Goal: Find specific page/section: Find specific page/section

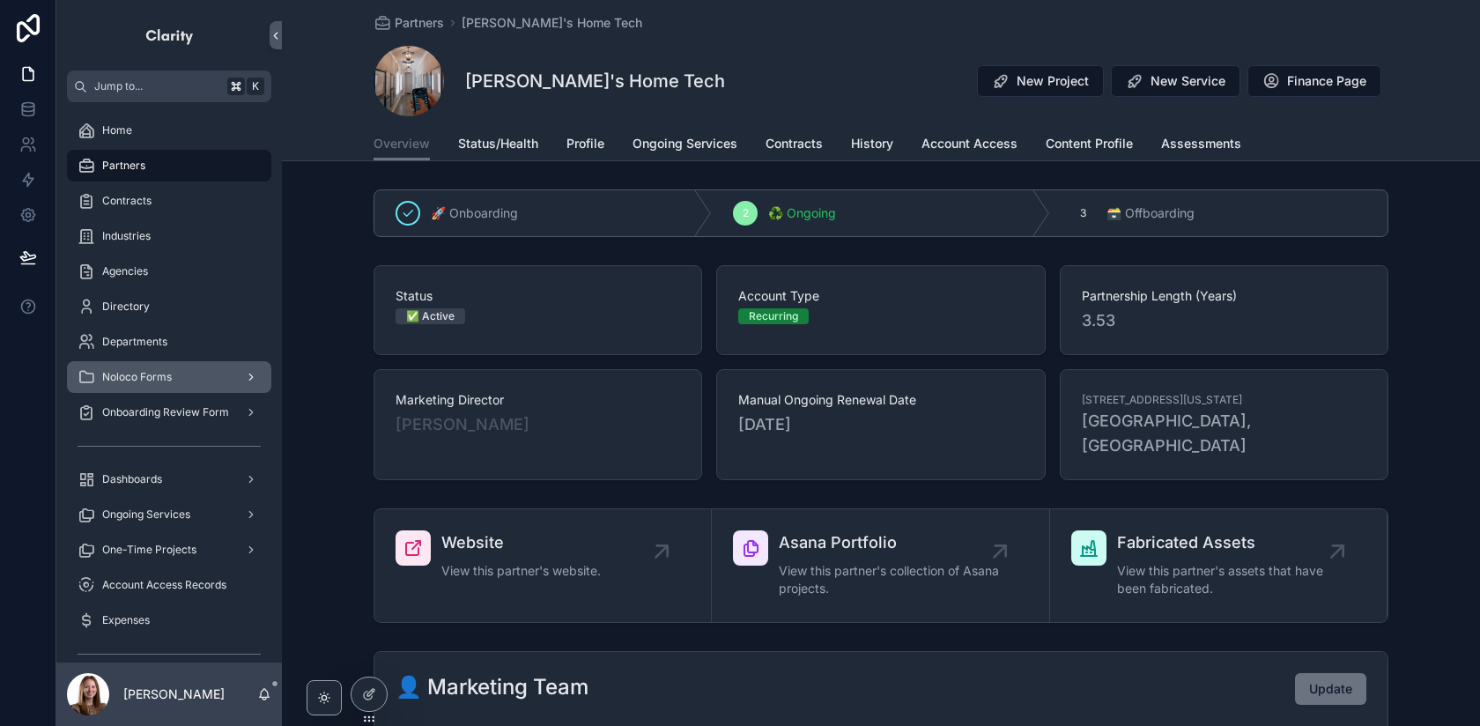
click at [207, 385] on div "Noloco Forms" at bounding box center [169, 377] width 183 height 28
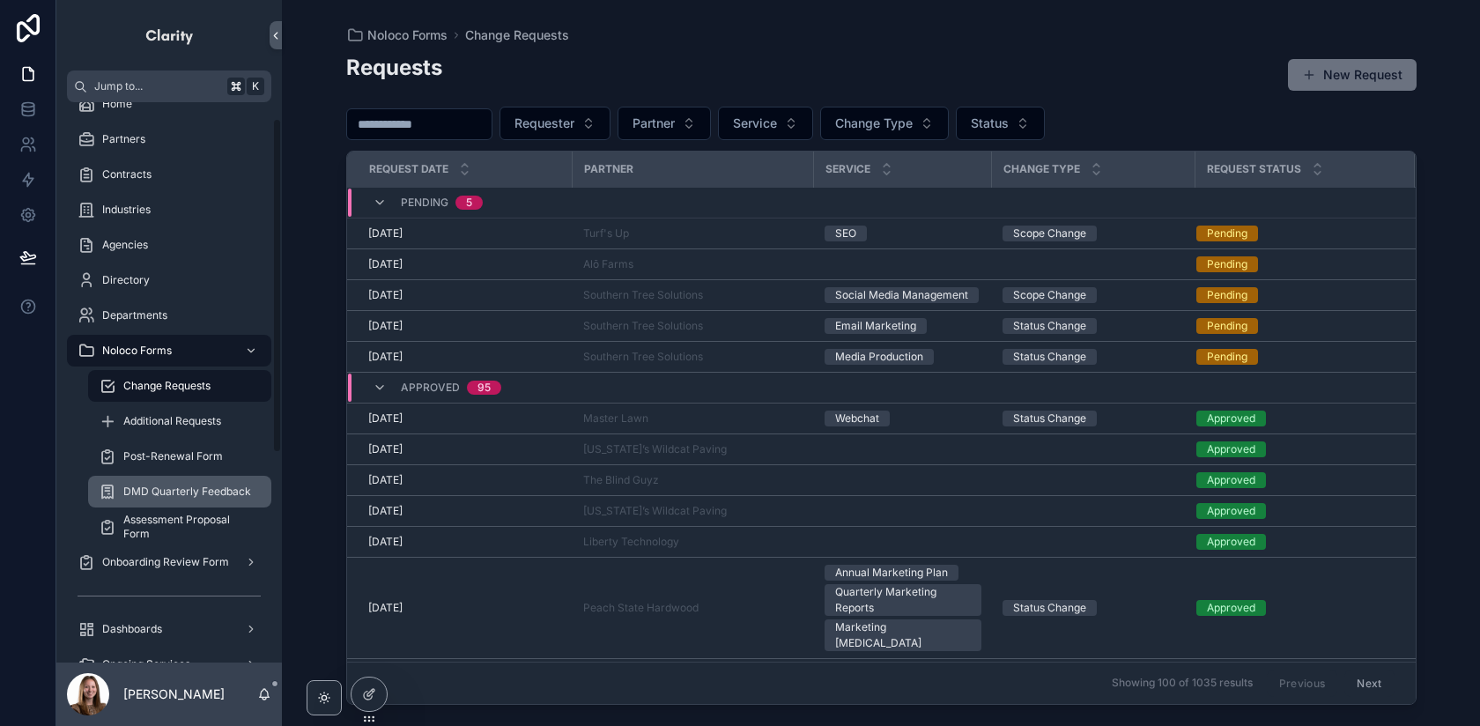
scroll to position [27, 0]
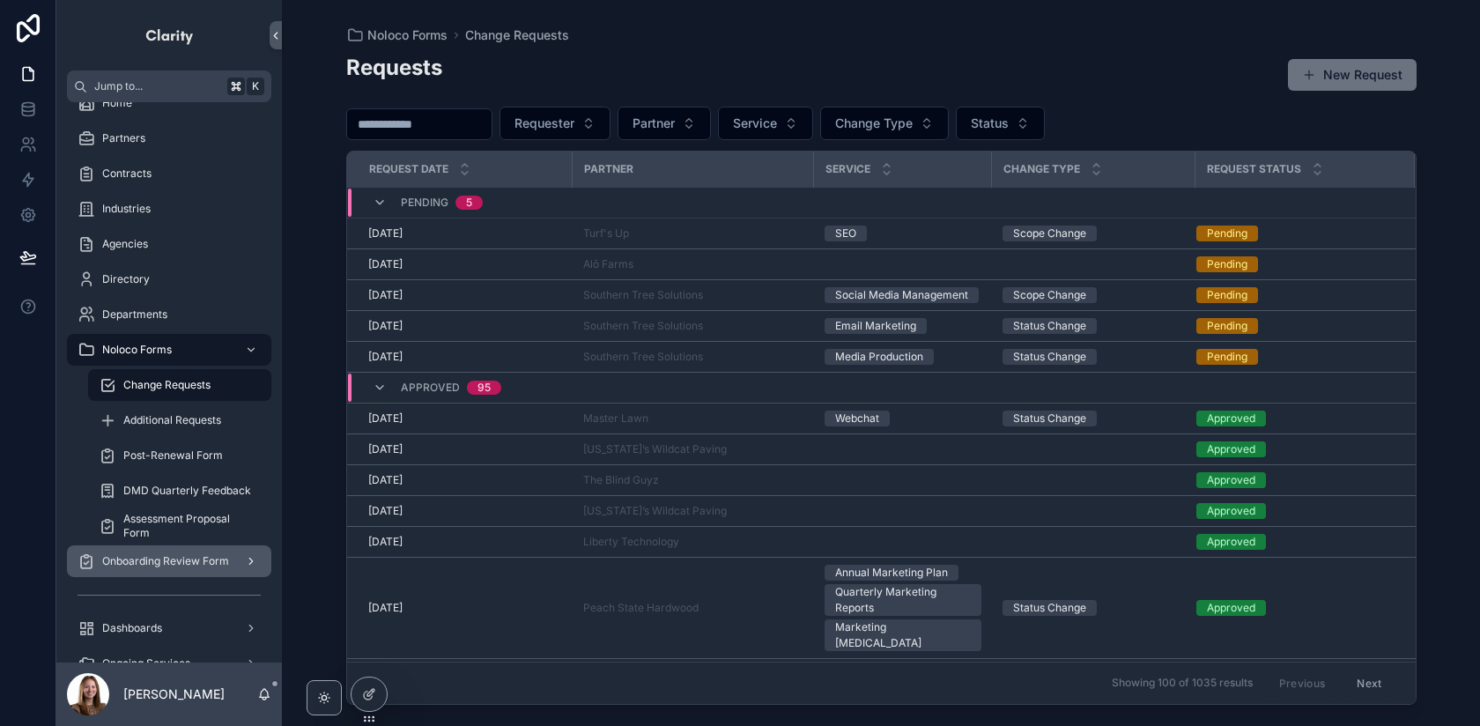
click at [191, 552] on div "Onboarding Review Form" at bounding box center [169, 561] width 183 height 28
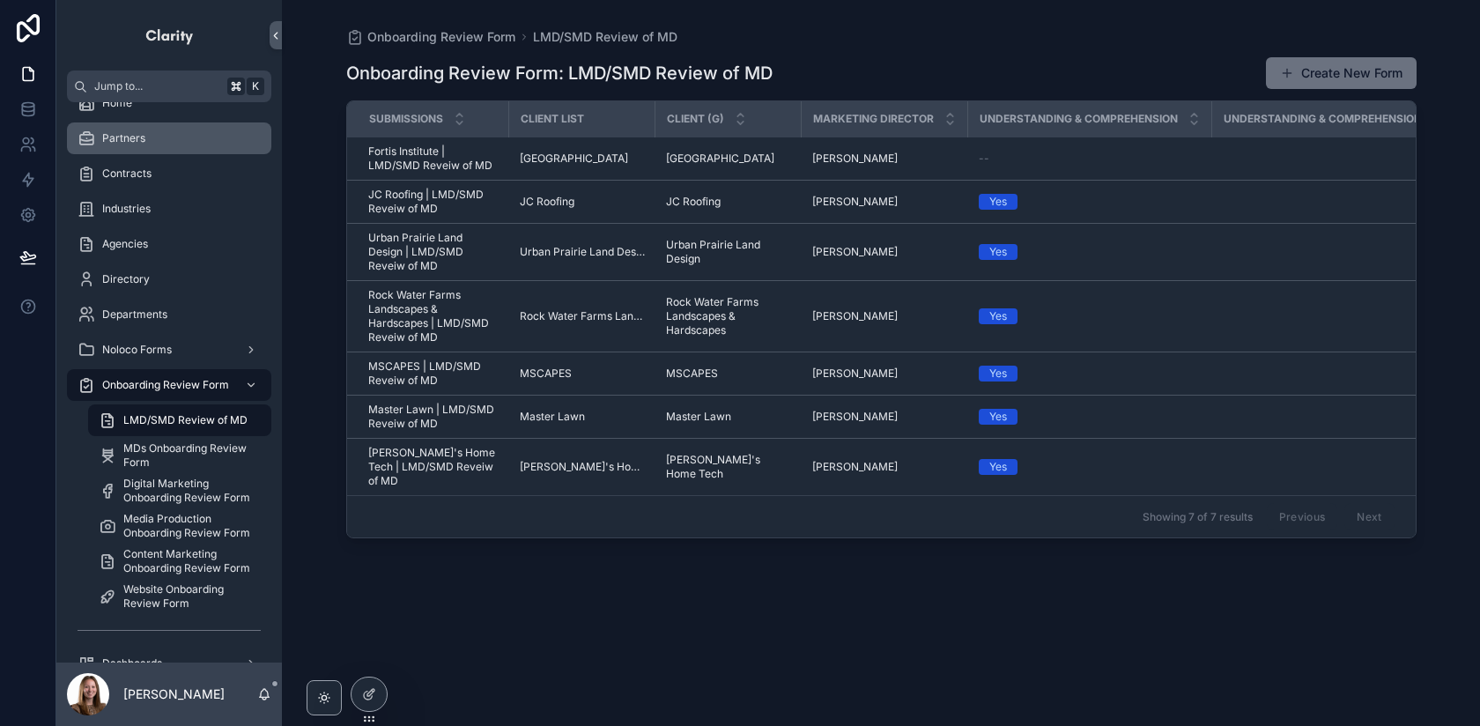
click at [160, 151] on div "Partners" at bounding box center [169, 138] width 183 height 28
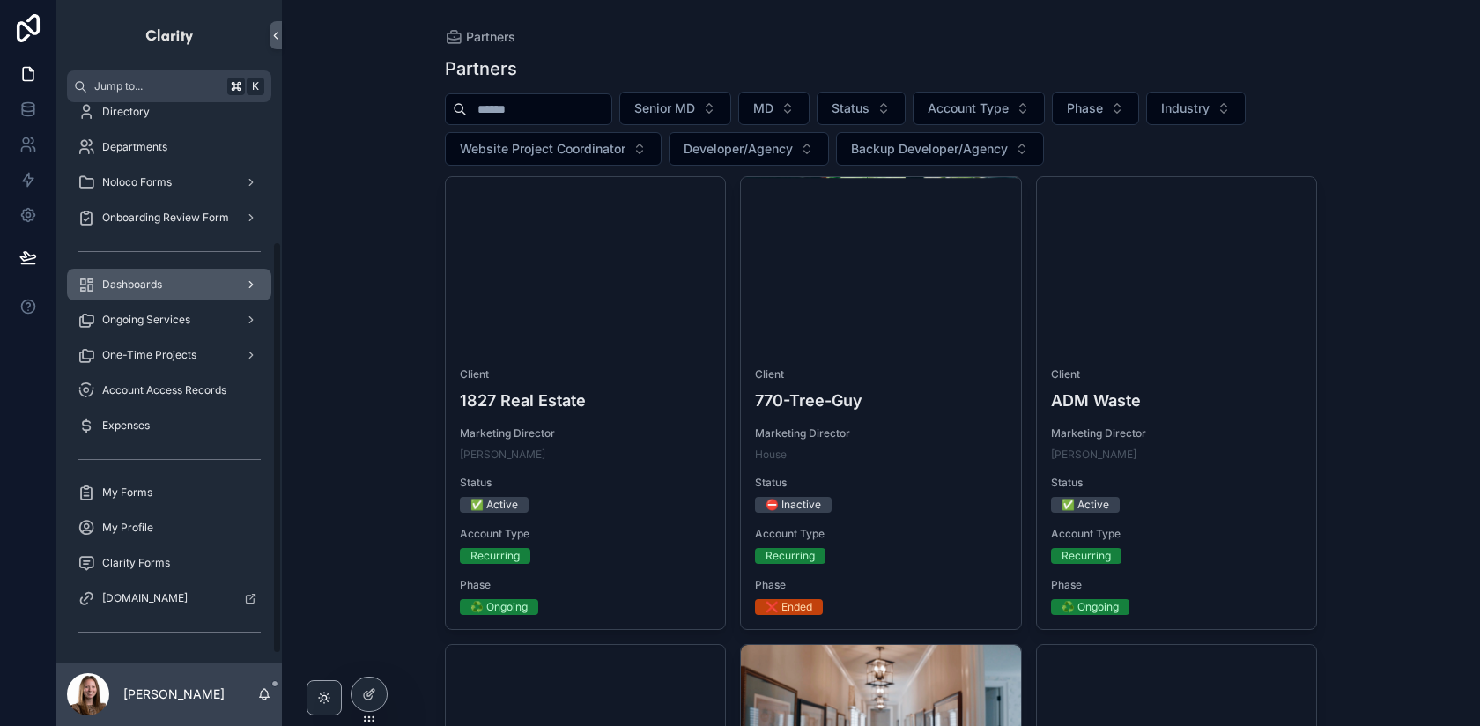
scroll to position [201, 0]
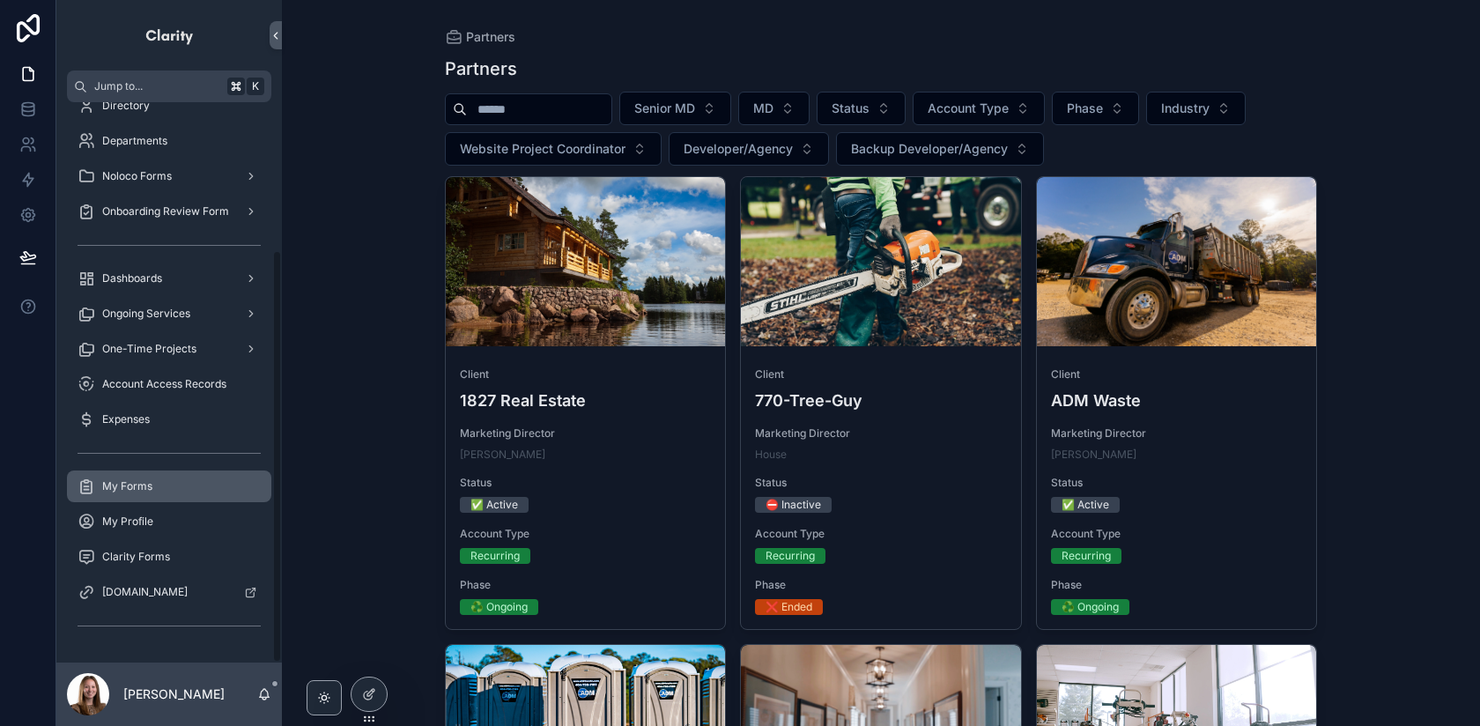
click at [211, 482] on div "My Forms" at bounding box center [169, 486] width 183 height 28
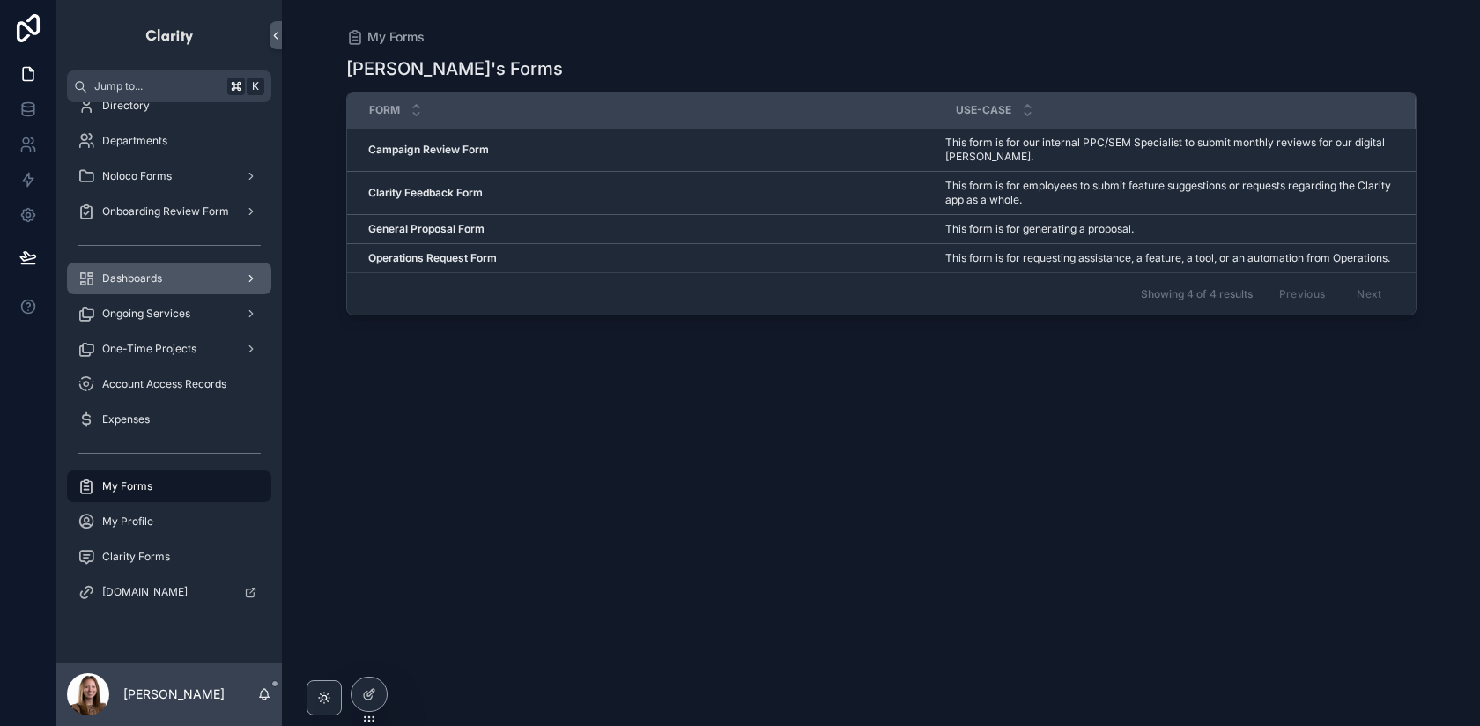
click at [203, 288] on div "Dashboards" at bounding box center [169, 278] width 183 height 28
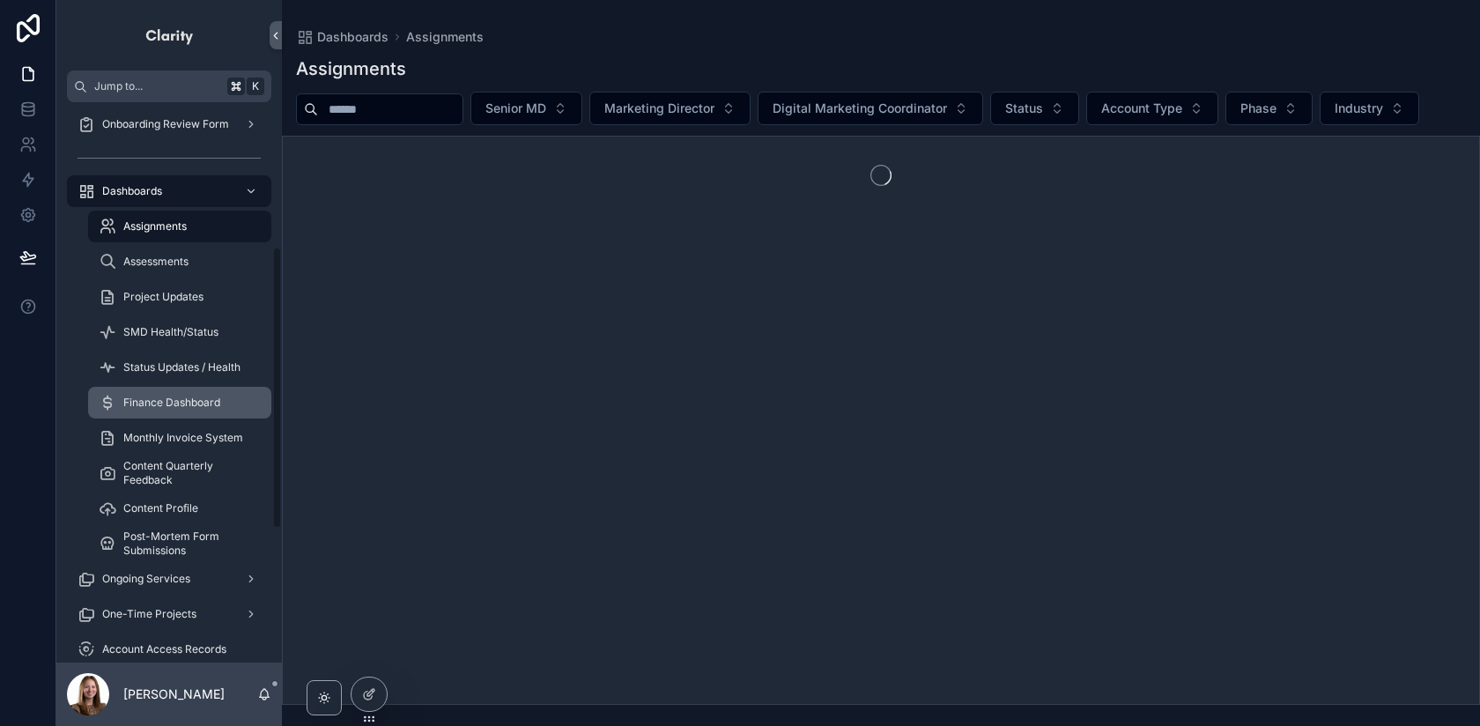
scroll to position [291, 0]
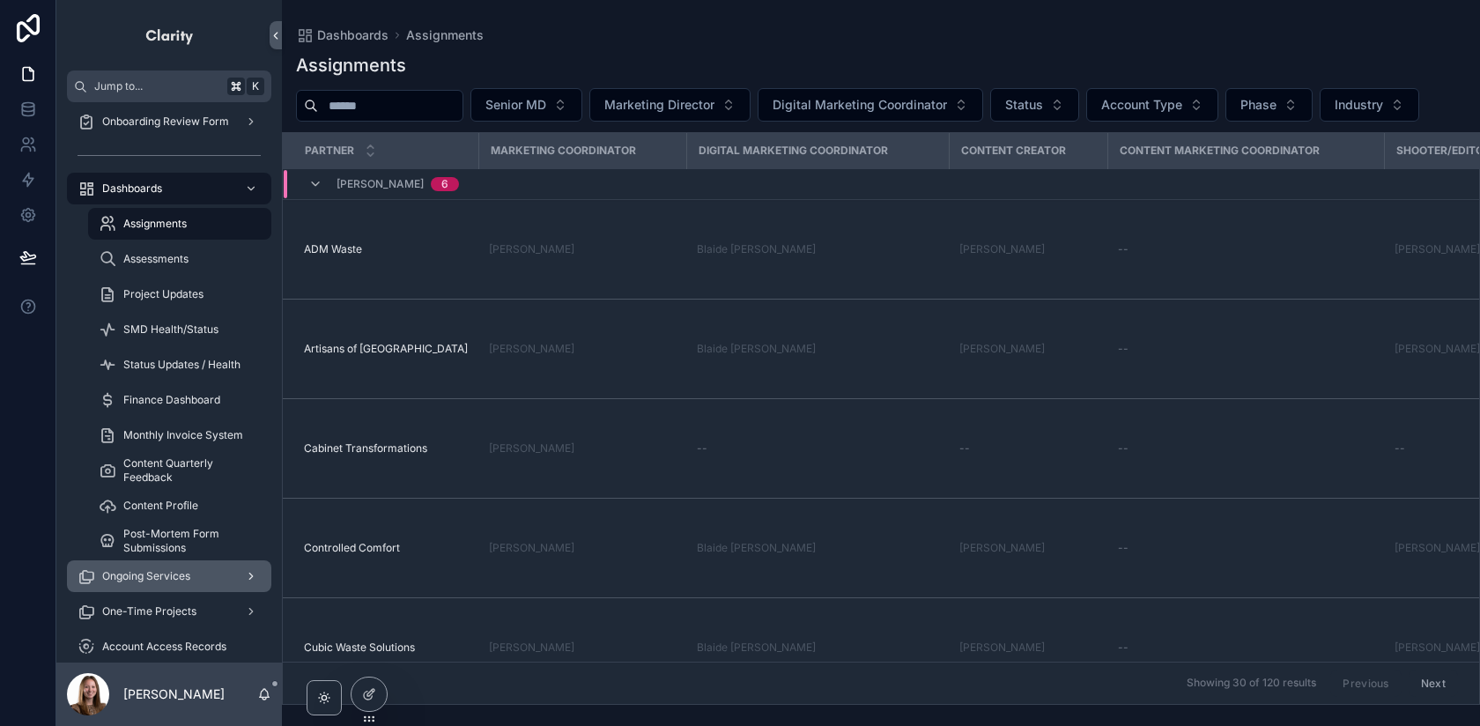
click at [213, 586] on div "Ongoing Services" at bounding box center [169, 576] width 183 height 28
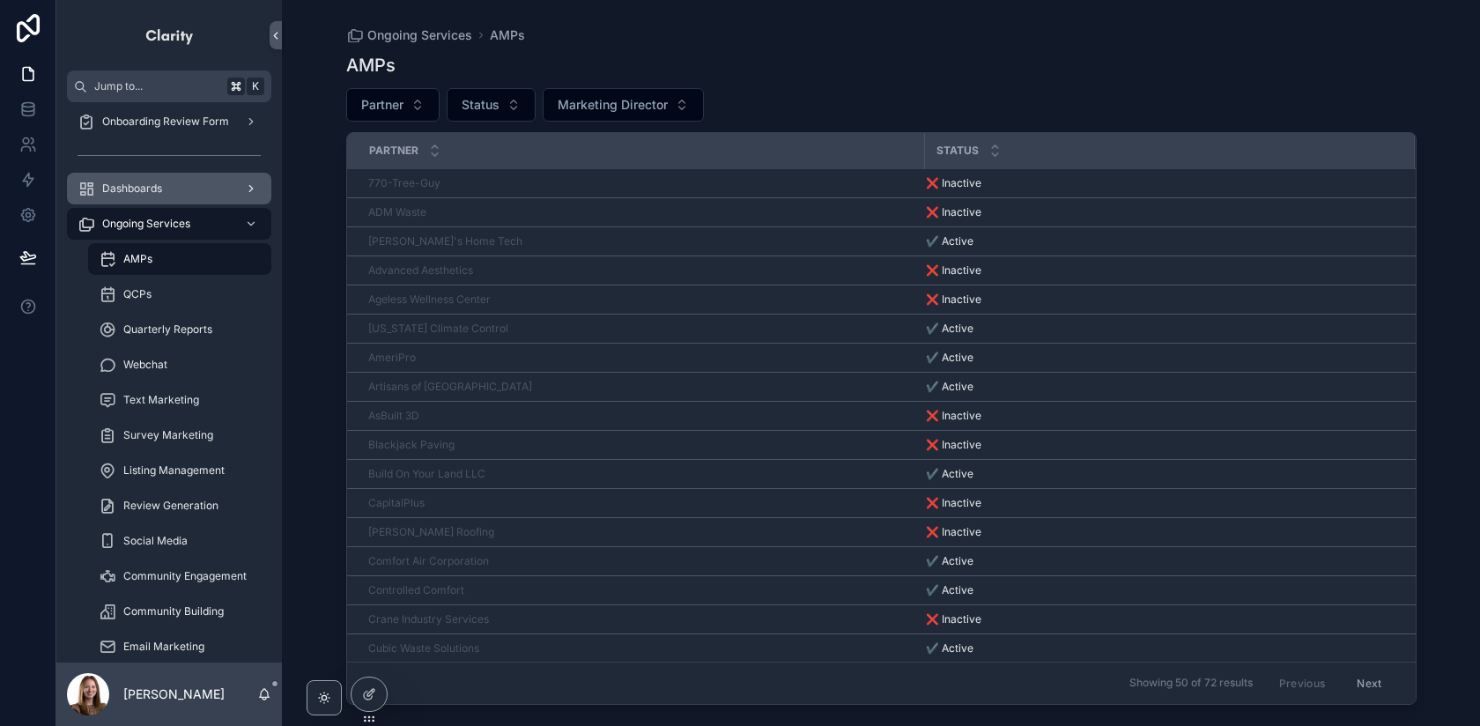
click at [134, 190] on span "Dashboards" at bounding box center [132, 188] width 60 height 14
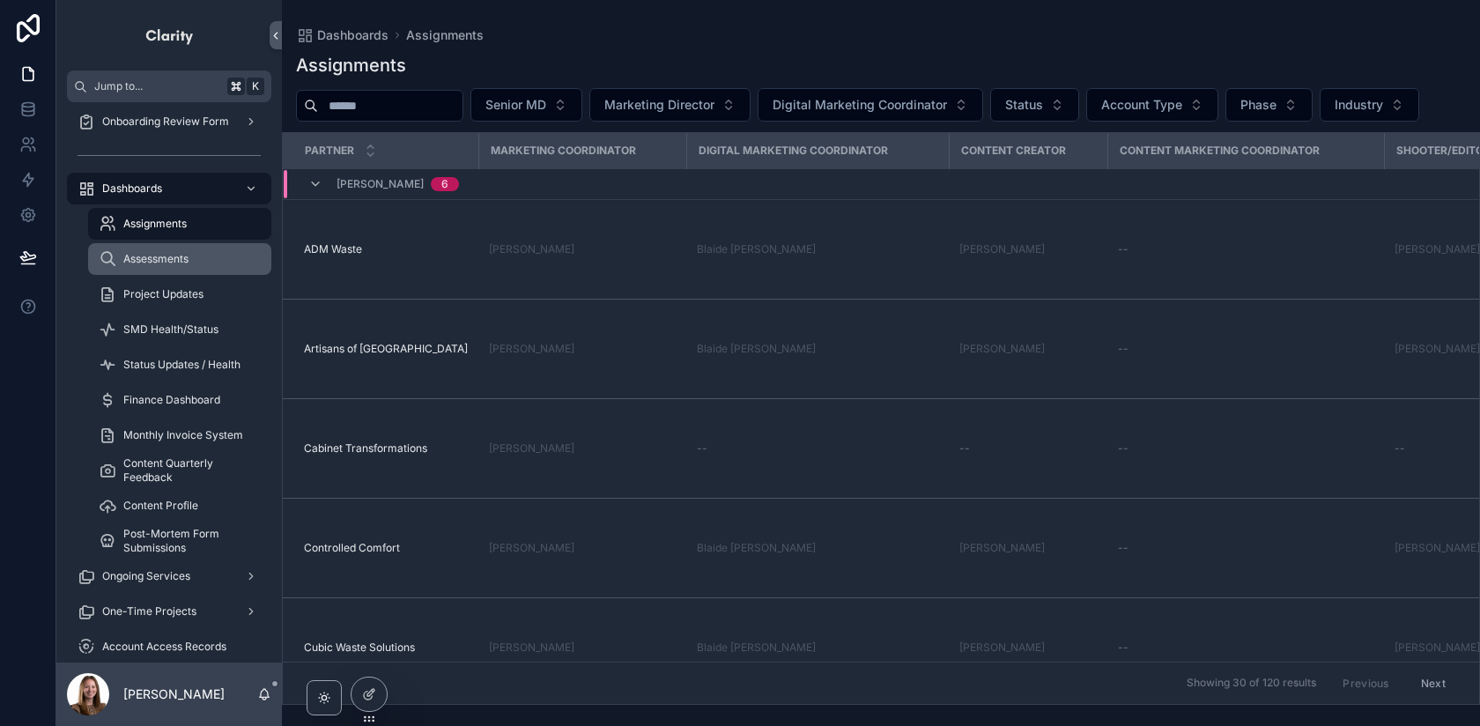
click at [144, 257] on span "Assessments" at bounding box center [155, 259] width 65 height 14
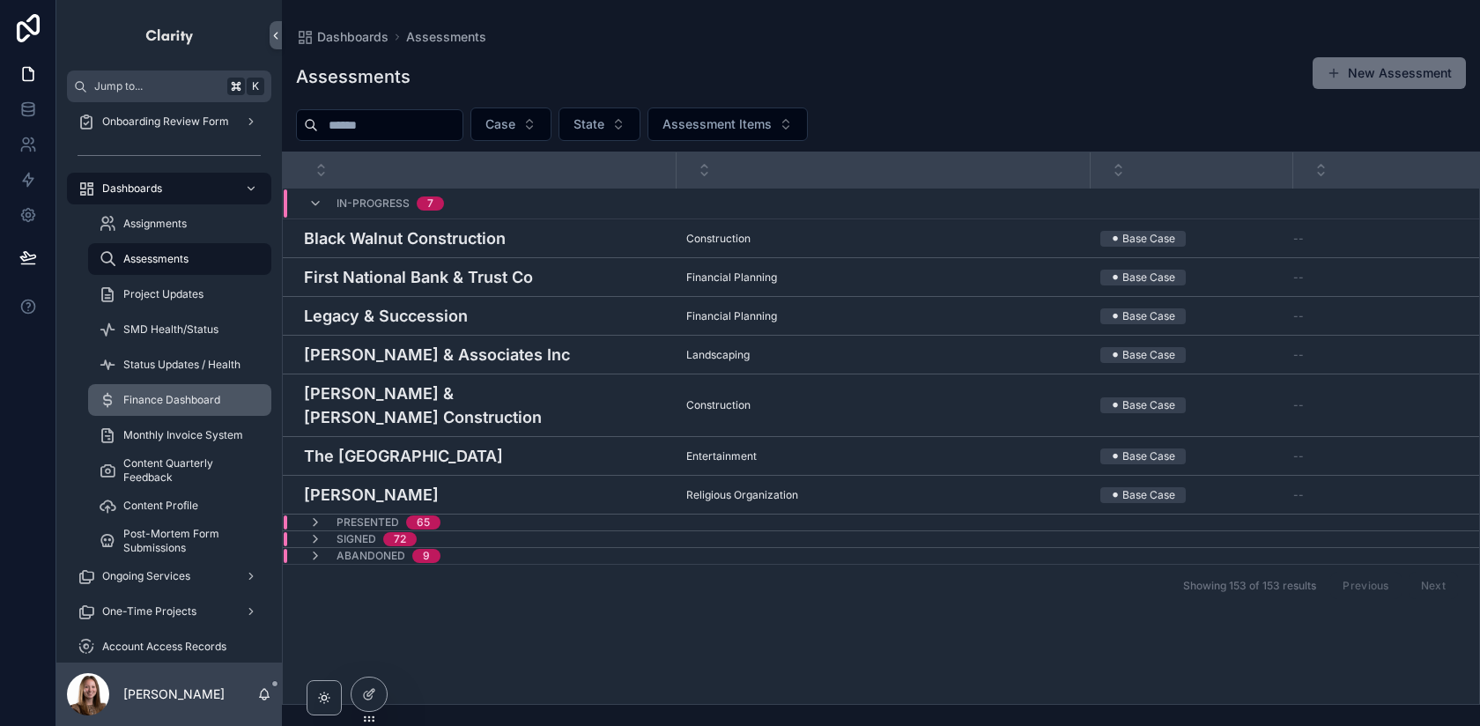
click at [177, 388] on div "Finance Dashboard" at bounding box center [180, 400] width 162 height 28
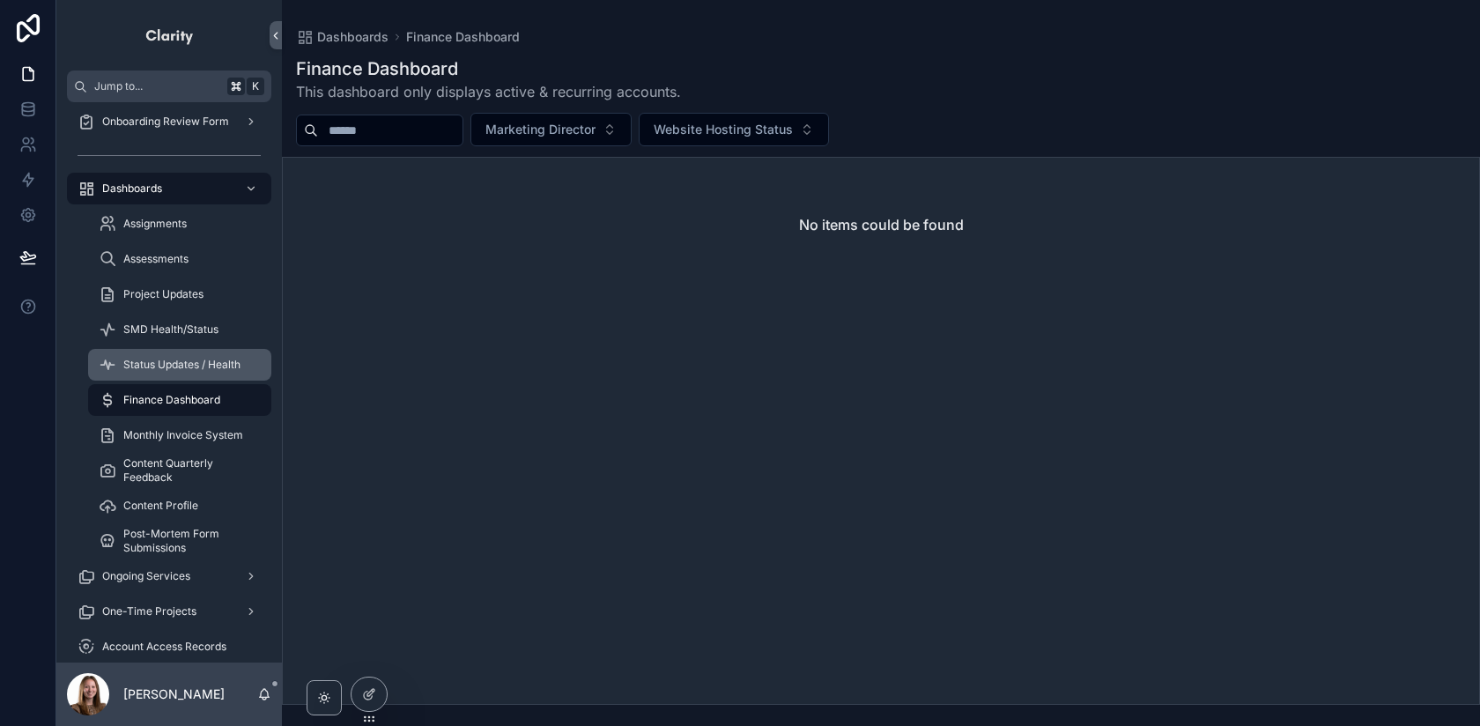
click at [181, 368] on span "Status Updates / Health" at bounding box center [181, 365] width 117 height 14
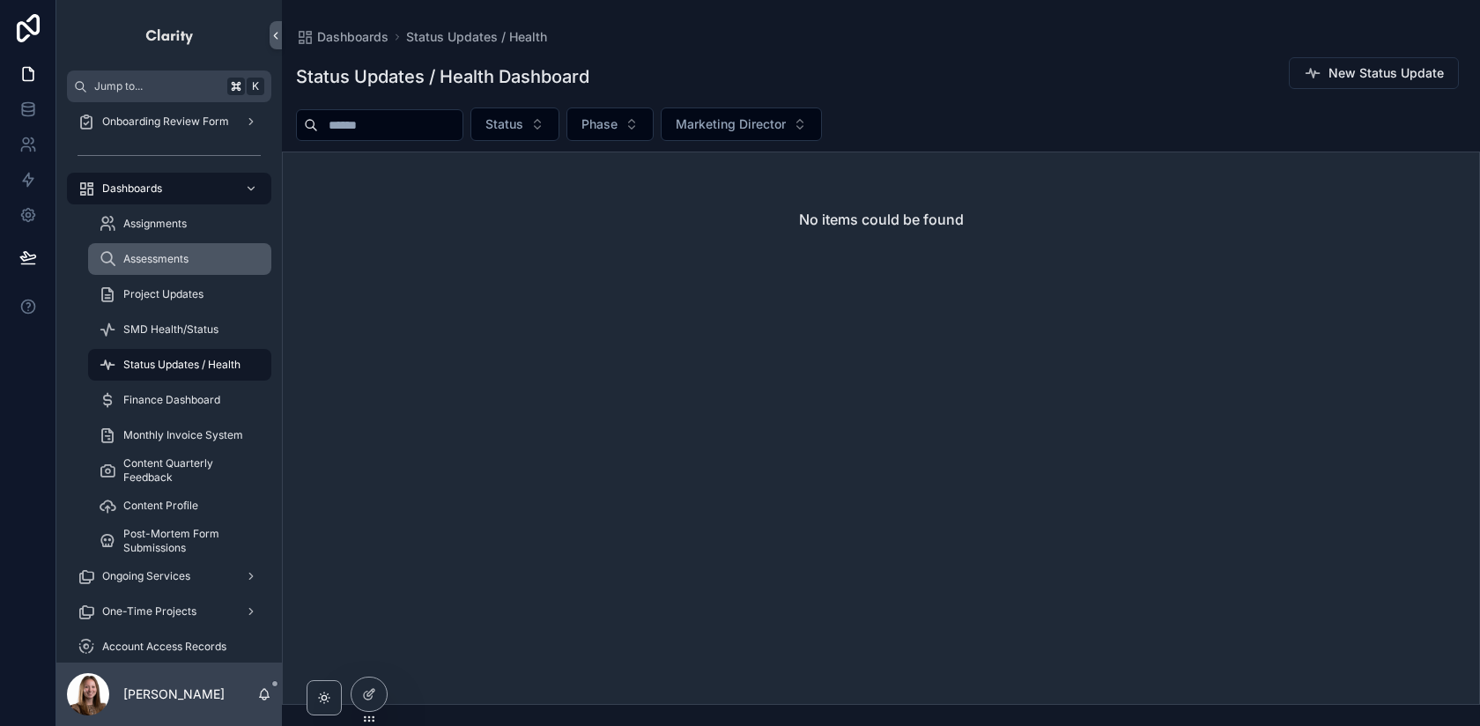
click at [164, 255] on span "Assessments" at bounding box center [155, 259] width 65 height 14
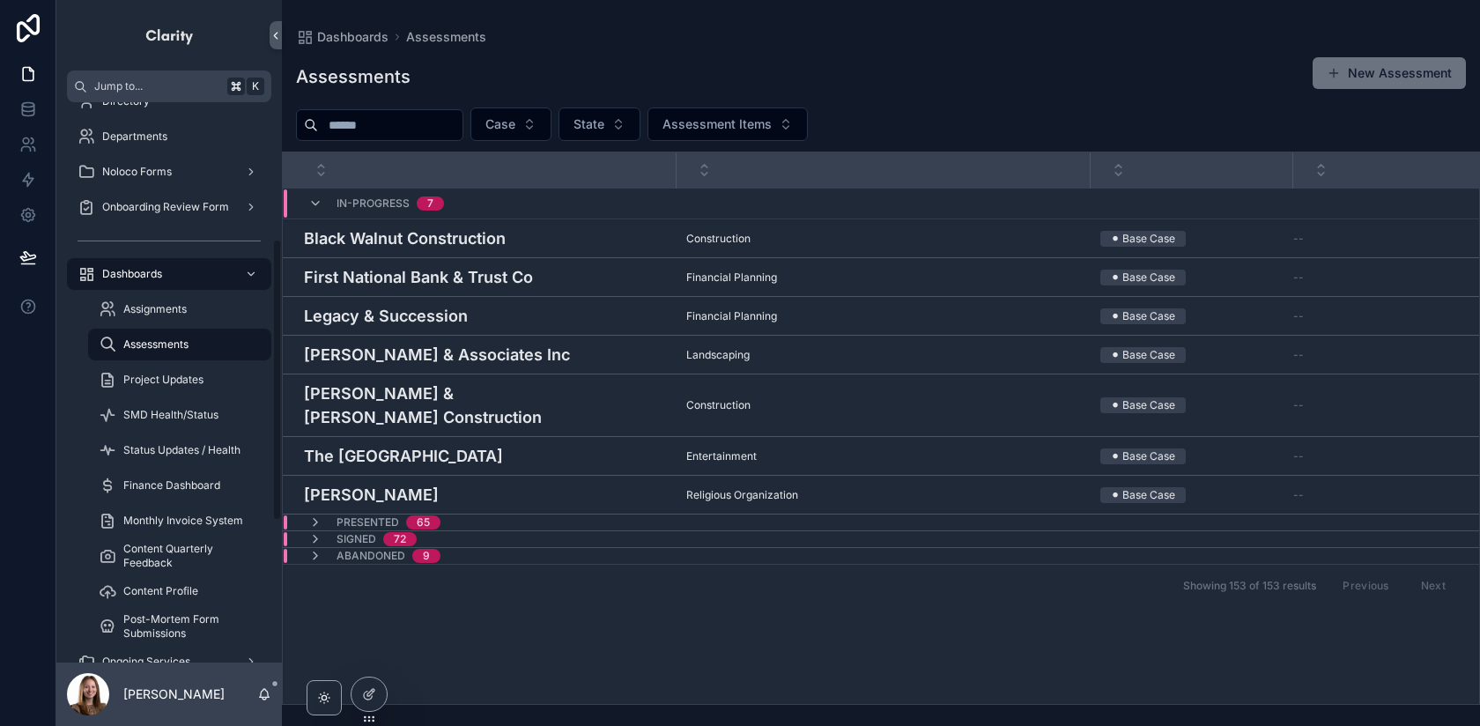
scroll to position [192, 0]
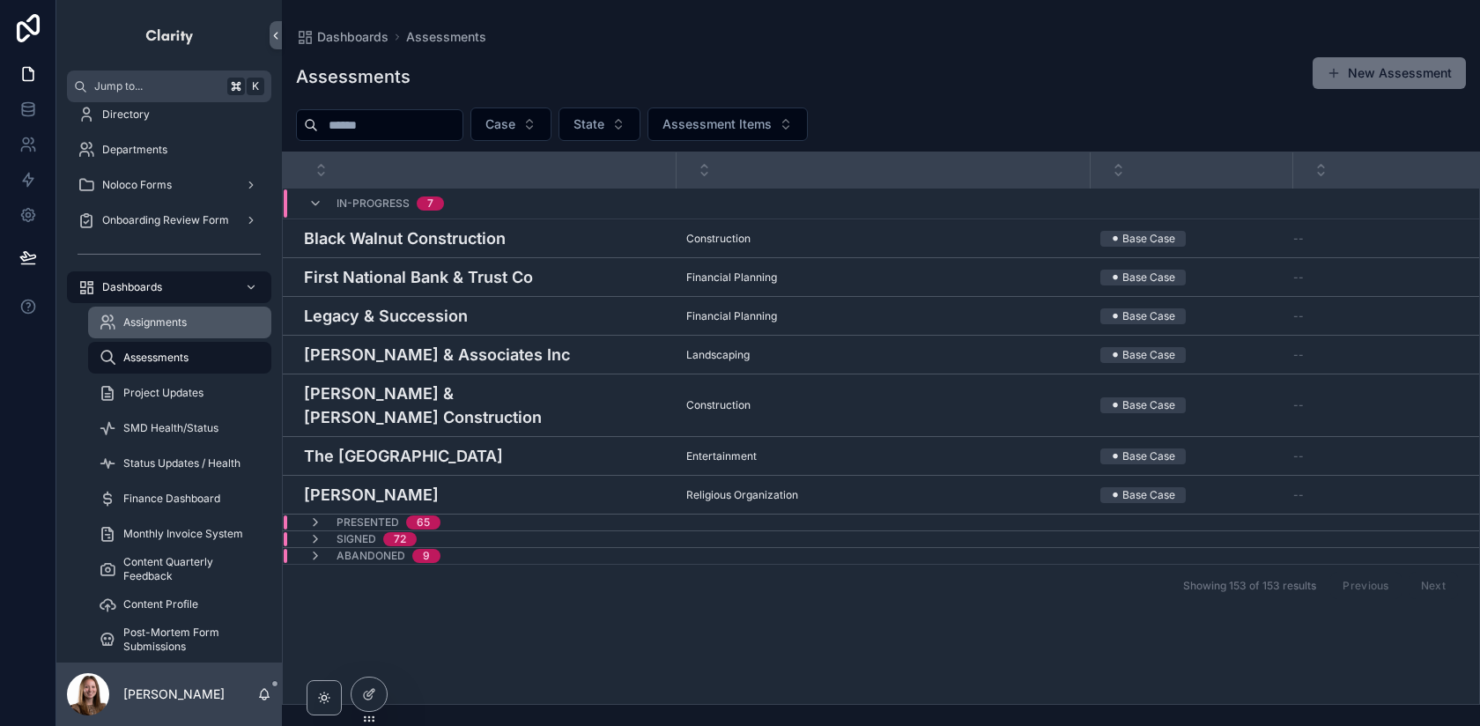
click at [170, 322] on span "Assignments" at bounding box center [154, 322] width 63 height 14
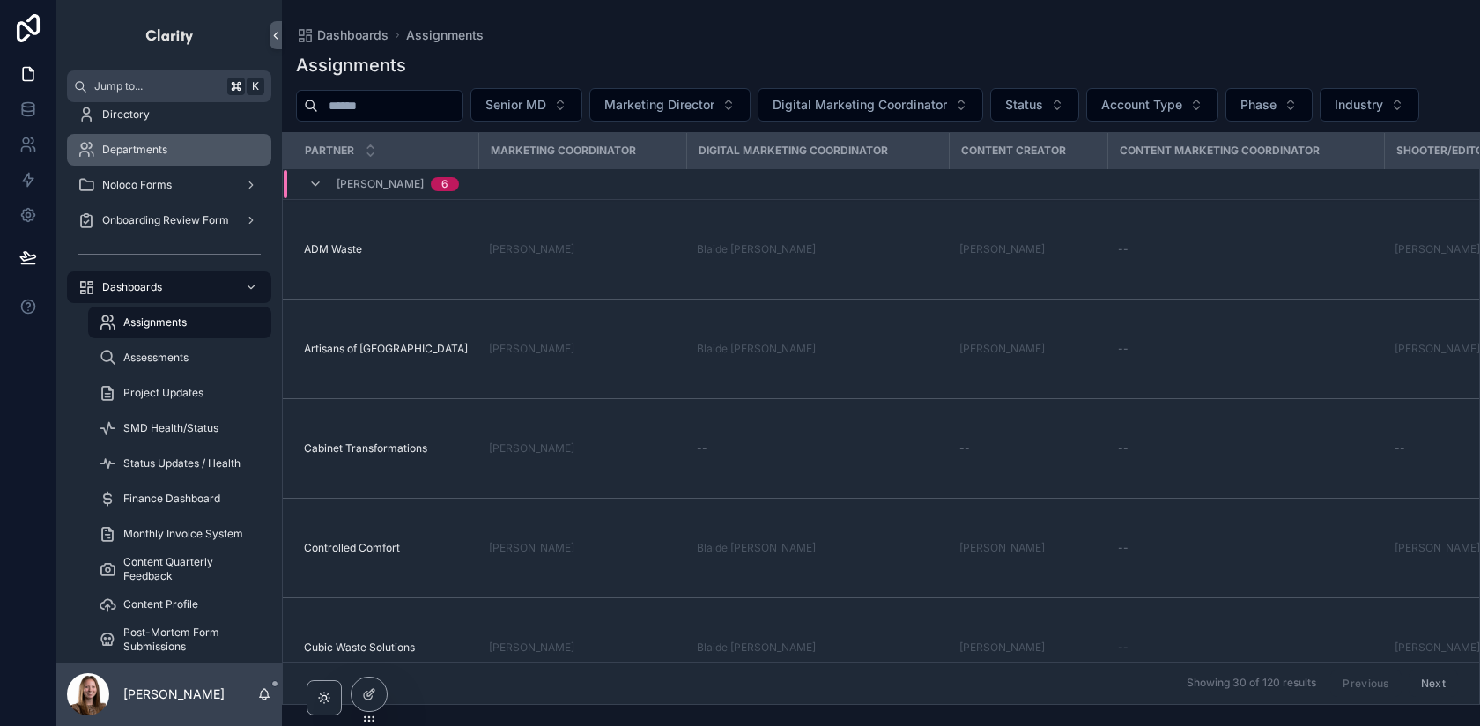
click at [164, 155] on span "Departments" at bounding box center [134, 150] width 65 height 14
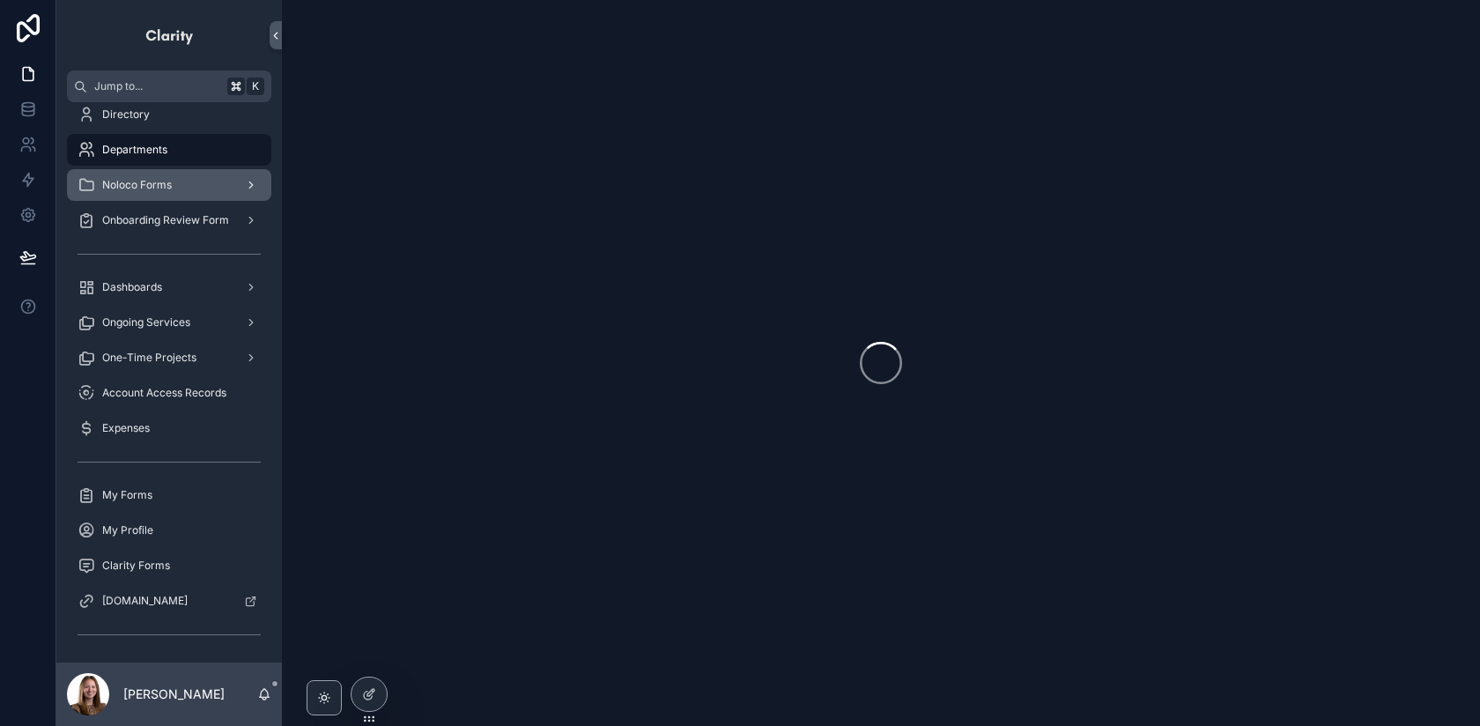
click at [167, 192] on div "Noloco Forms" at bounding box center [169, 185] width 183 height 28
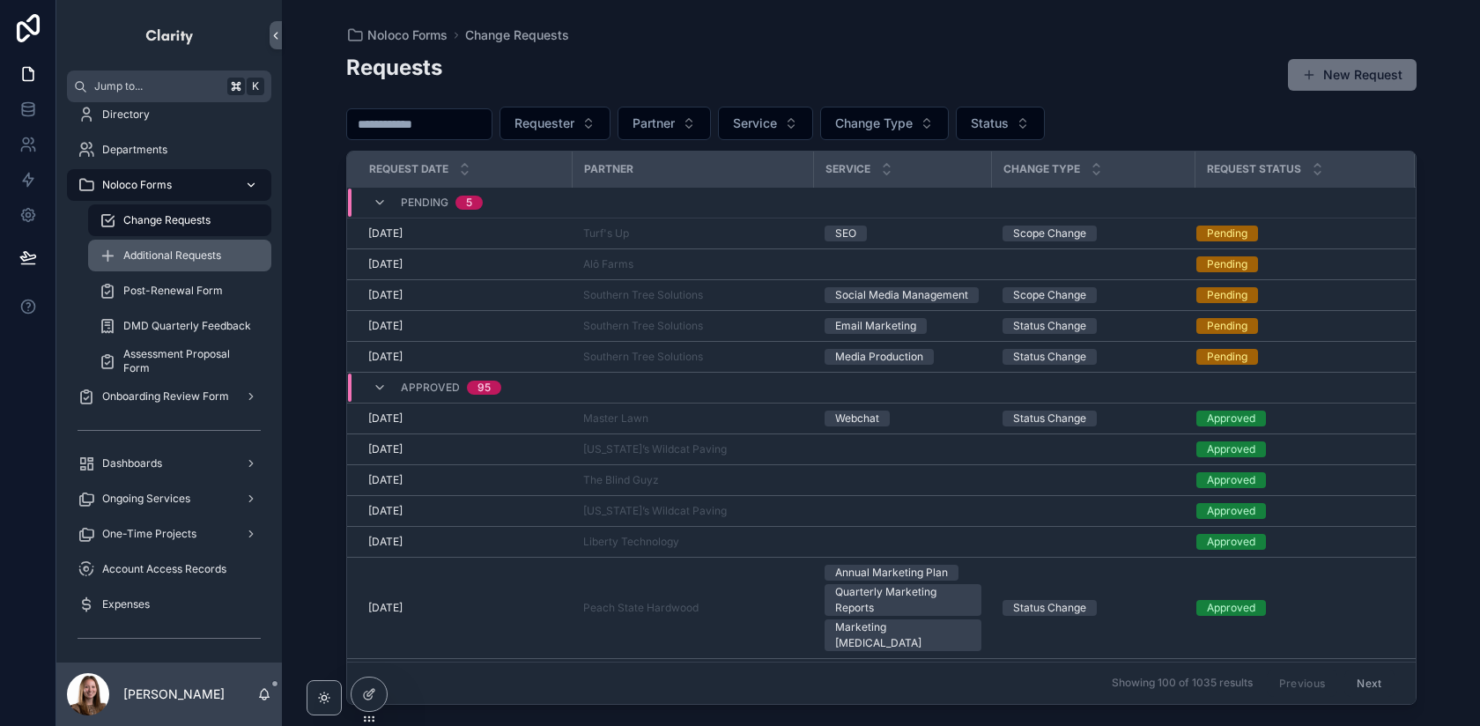
click at [191, 269] on div "Additional Requests" at bounding box center [180, 255] width 162 height 28
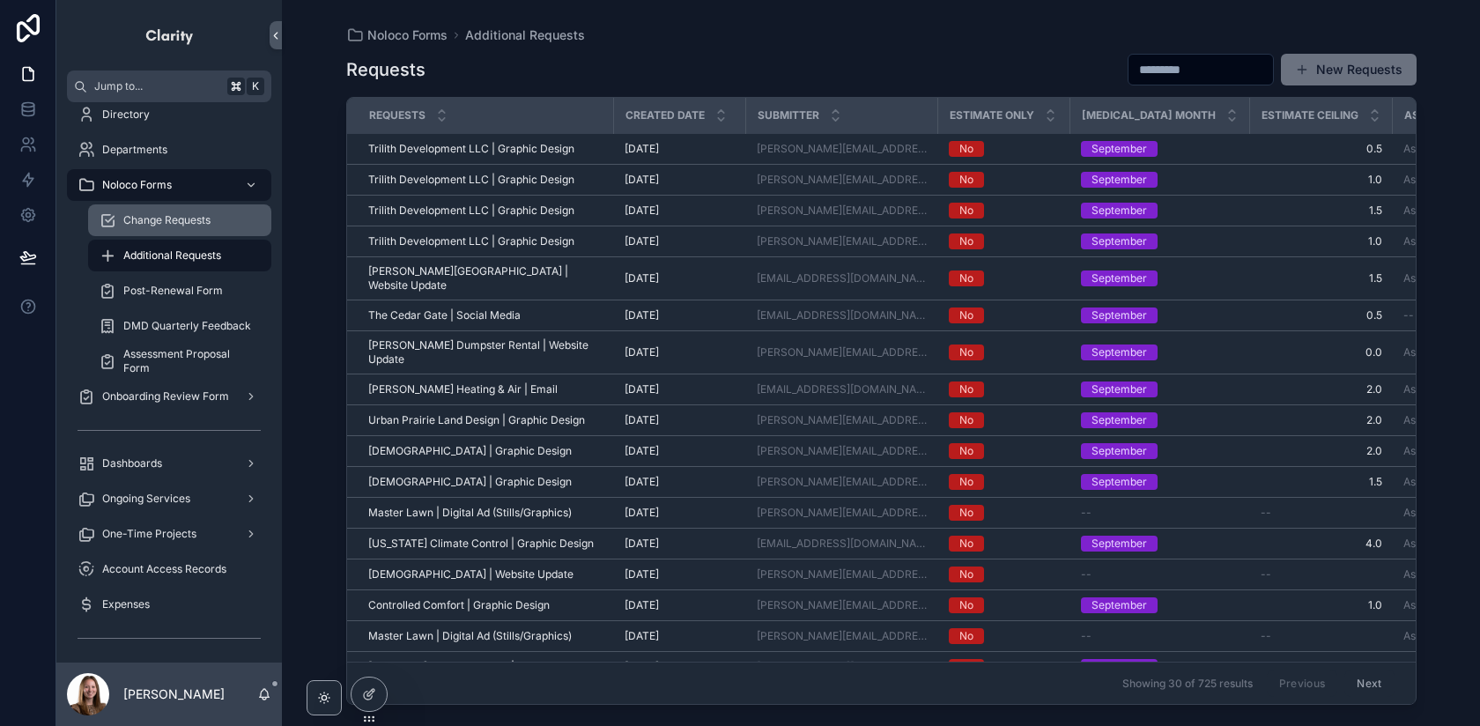
click at [167, 220] on span "Change Requests" at bounding box center [166, 220] width 87 height 14
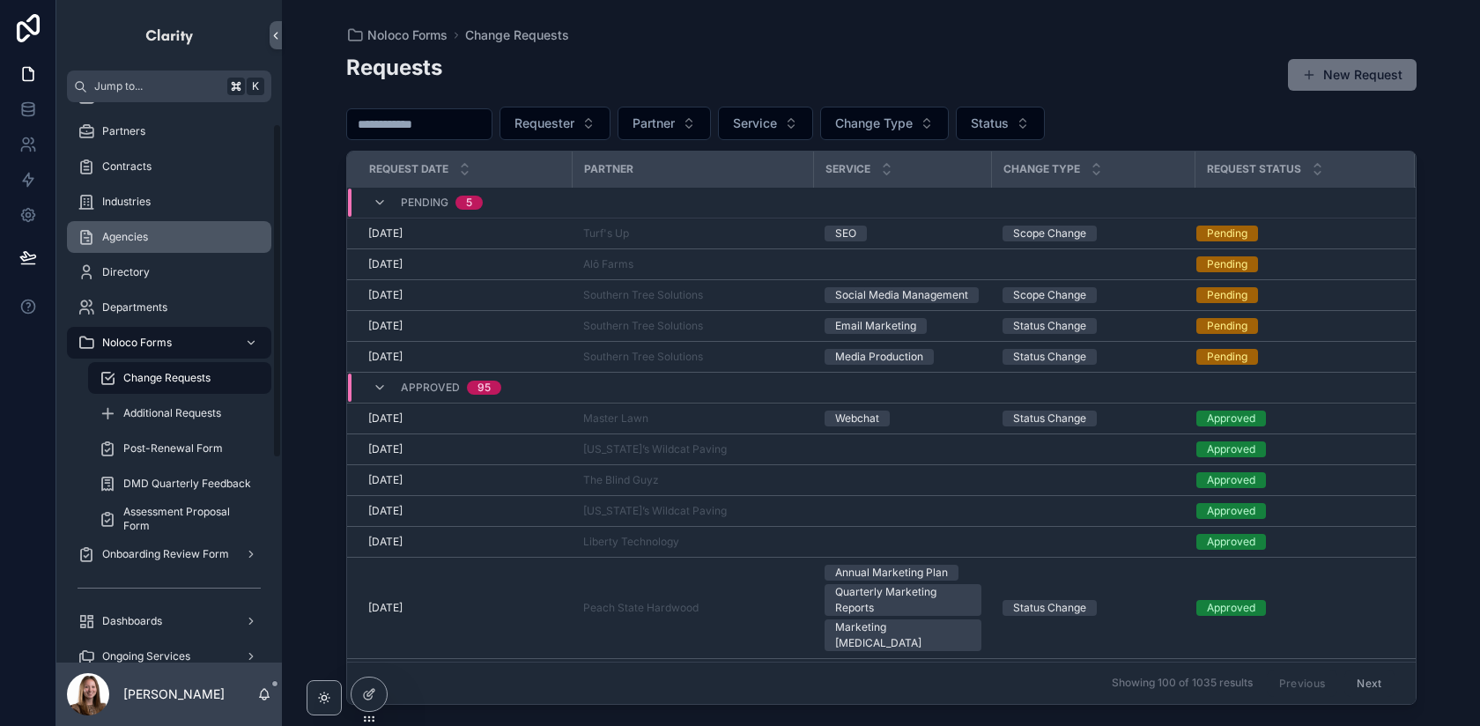
scroll to position [32, 0]
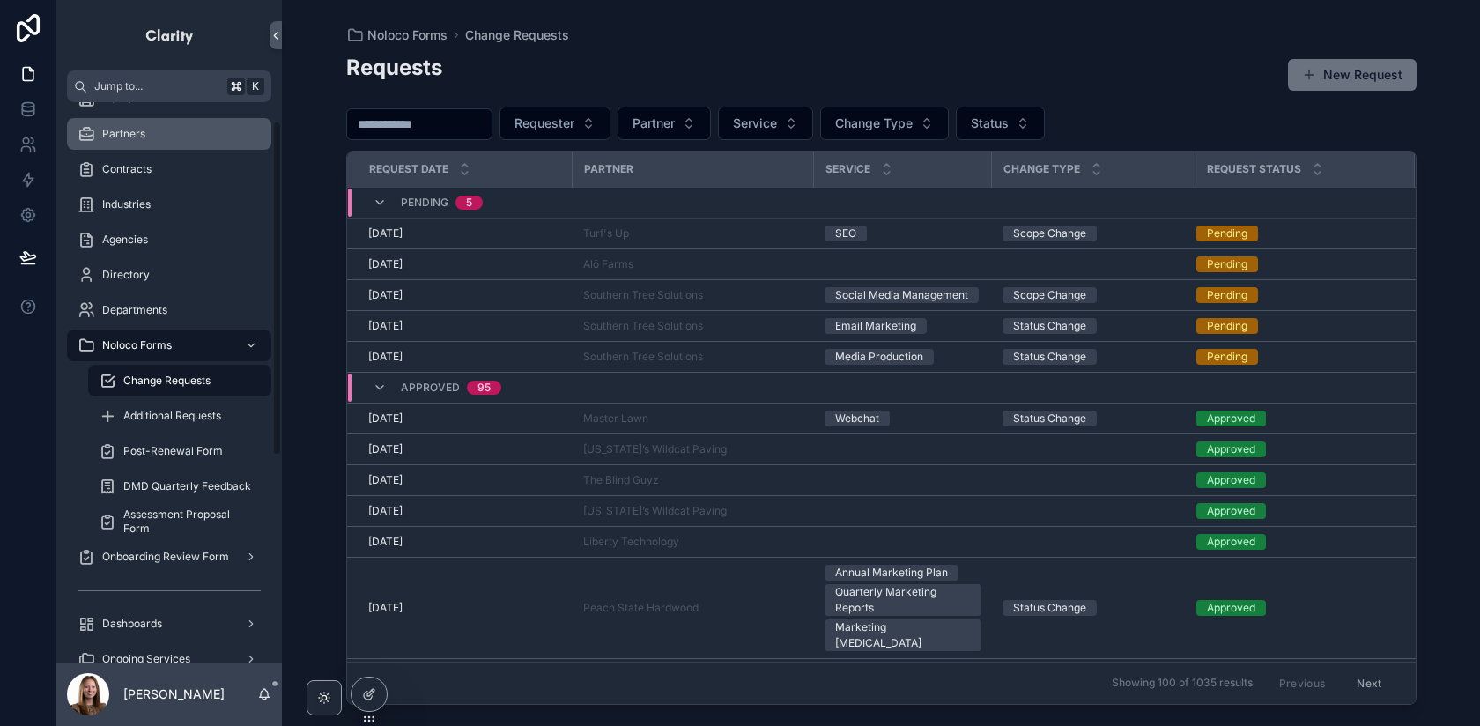
click at [152, 144] on div "Partners" at bounding box center [169, 134] width 183 height 28
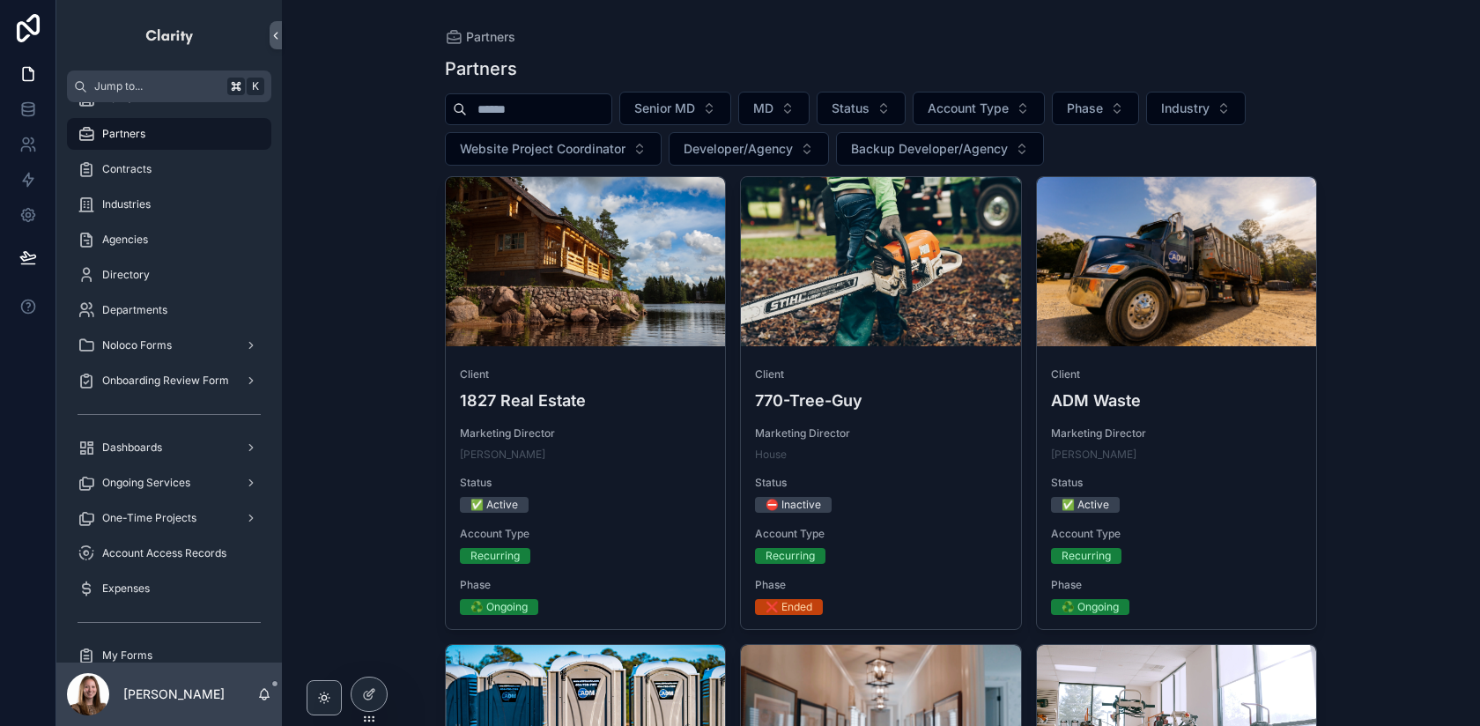
click at [580, 117] on input "scrollable content" at bounding box center [539, 109] width 144 height 25
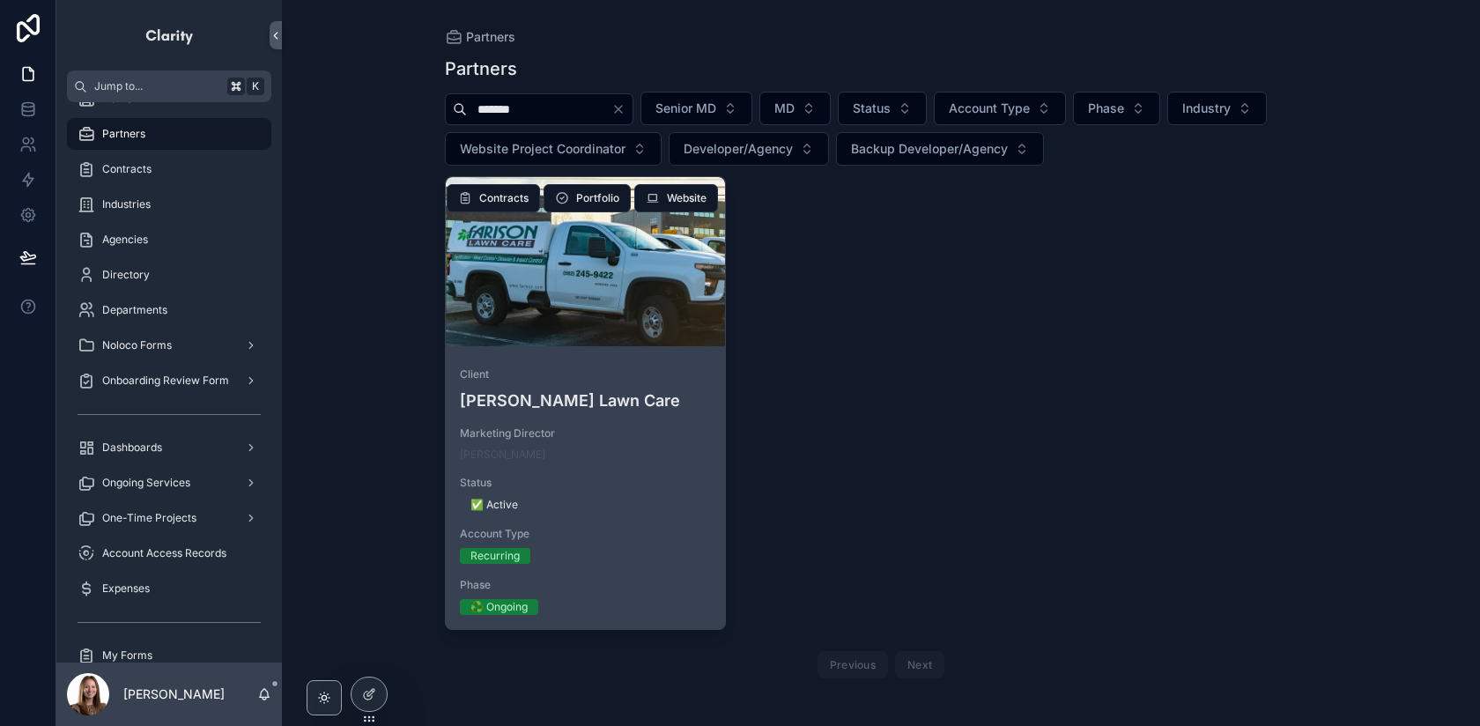
type input "*******"
click at [603, 339] on div "scrollable content" at bounding box center [586, 261] width 280 height 169
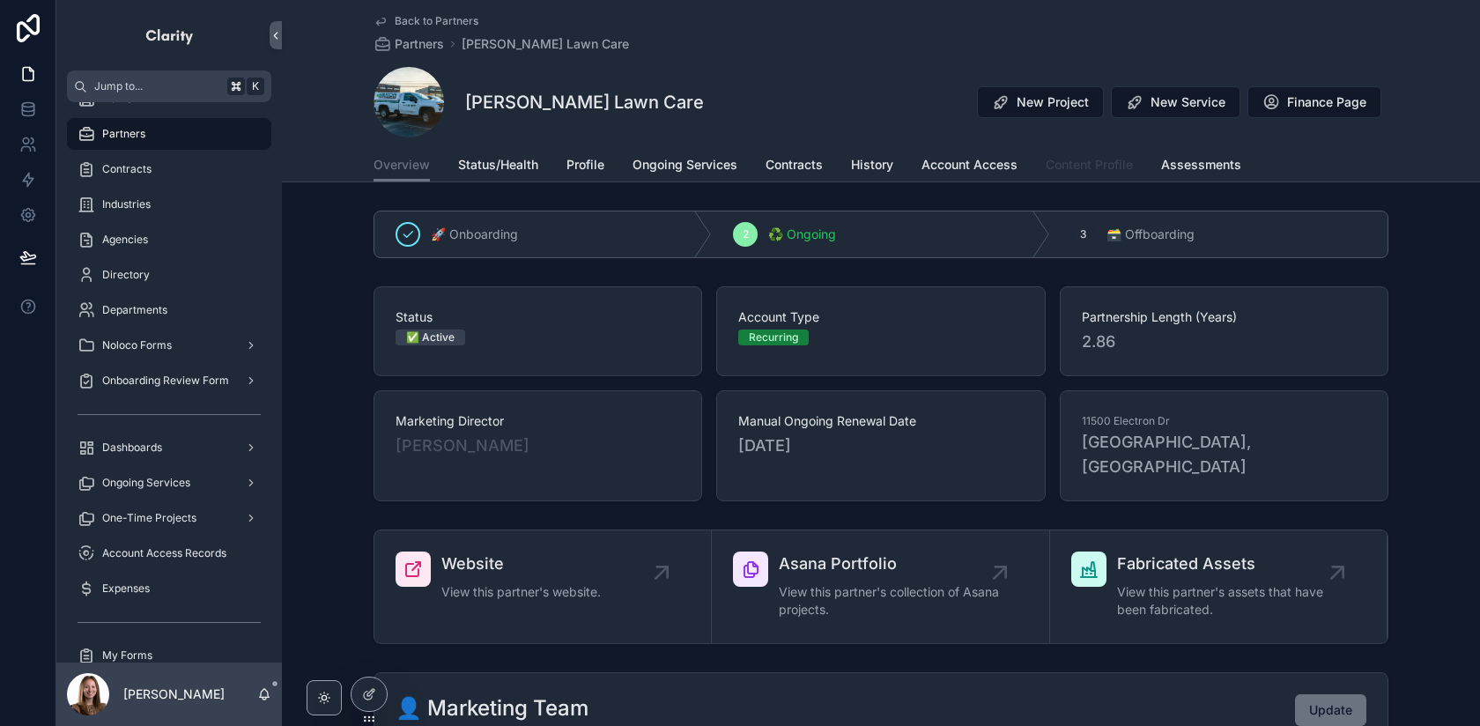
click at [1073, 172] on span "Content Profile" at bounding box center [1089, 165] width 87 height 18
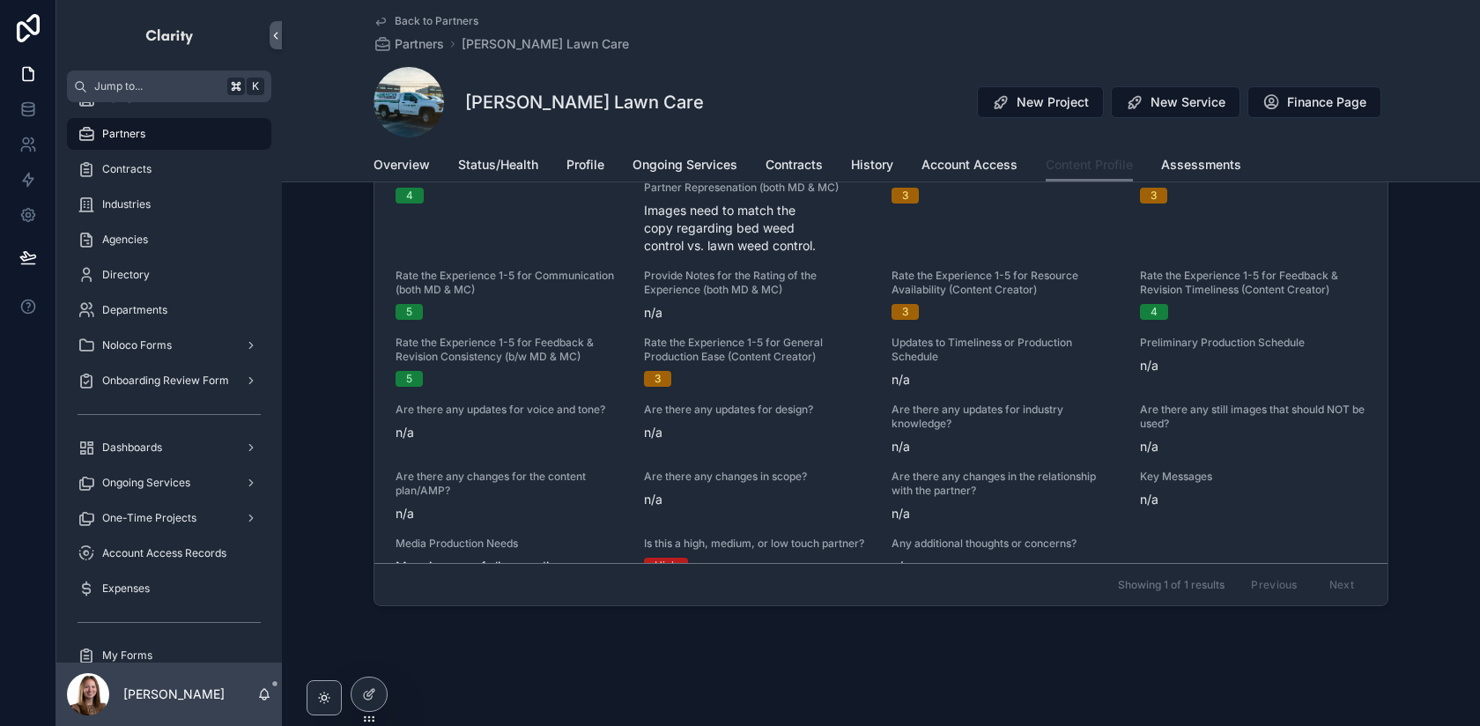
scroll to position [1593, 0]
